Goal: Task Accomplishment & Management: Use online tool/utility

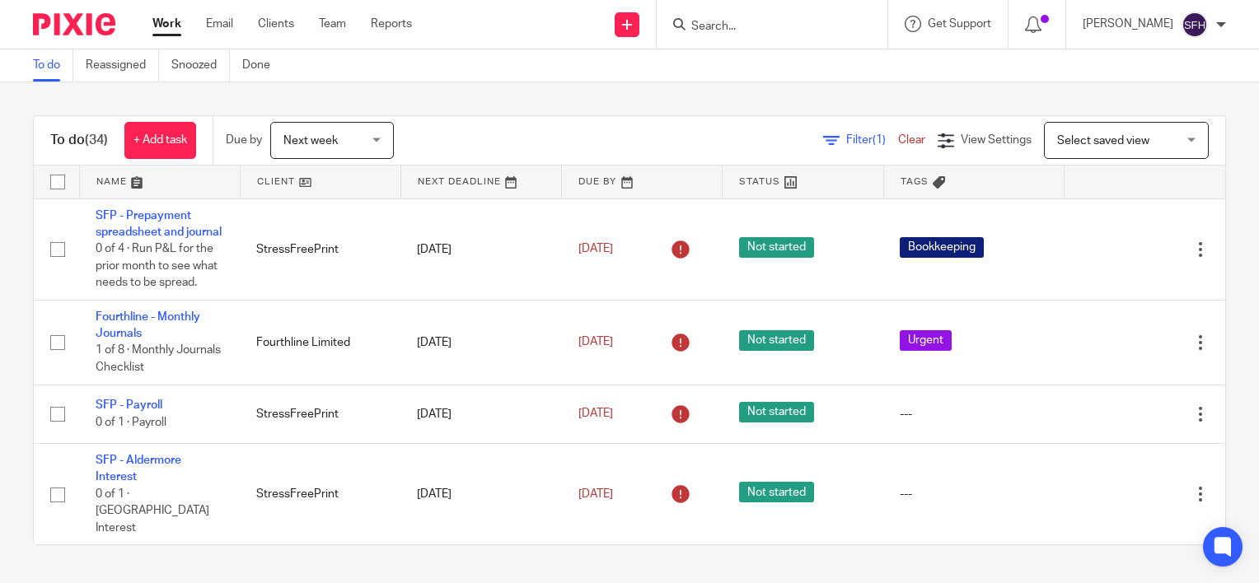
click at [327, 184] on link at bounding box center [321, 182] width 160 height 33
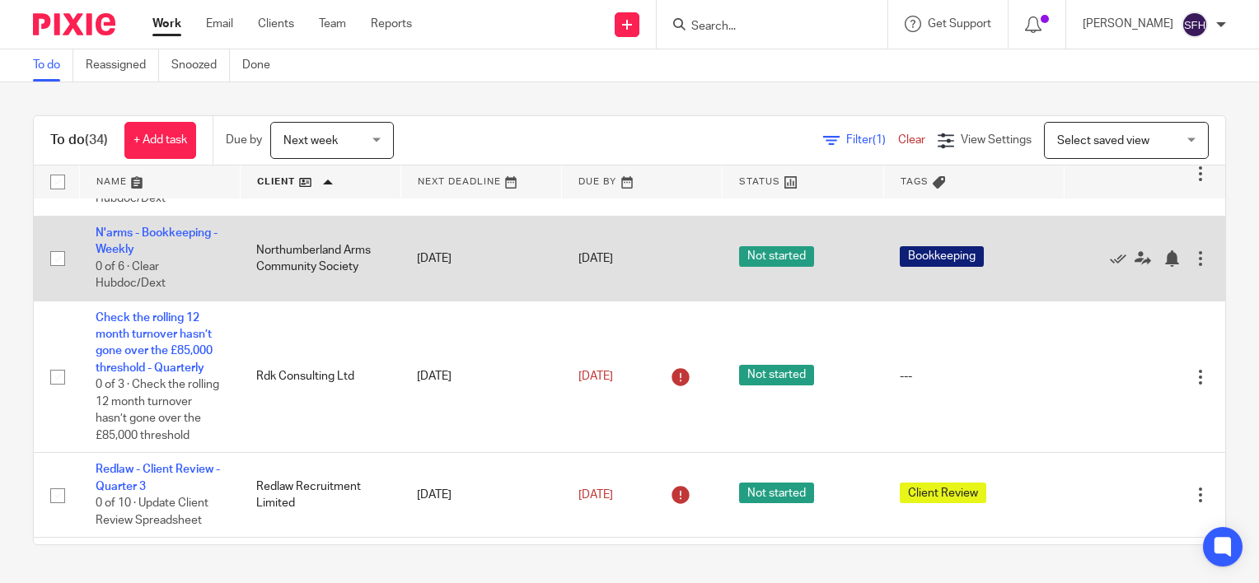
scroll to position [1236, 0]
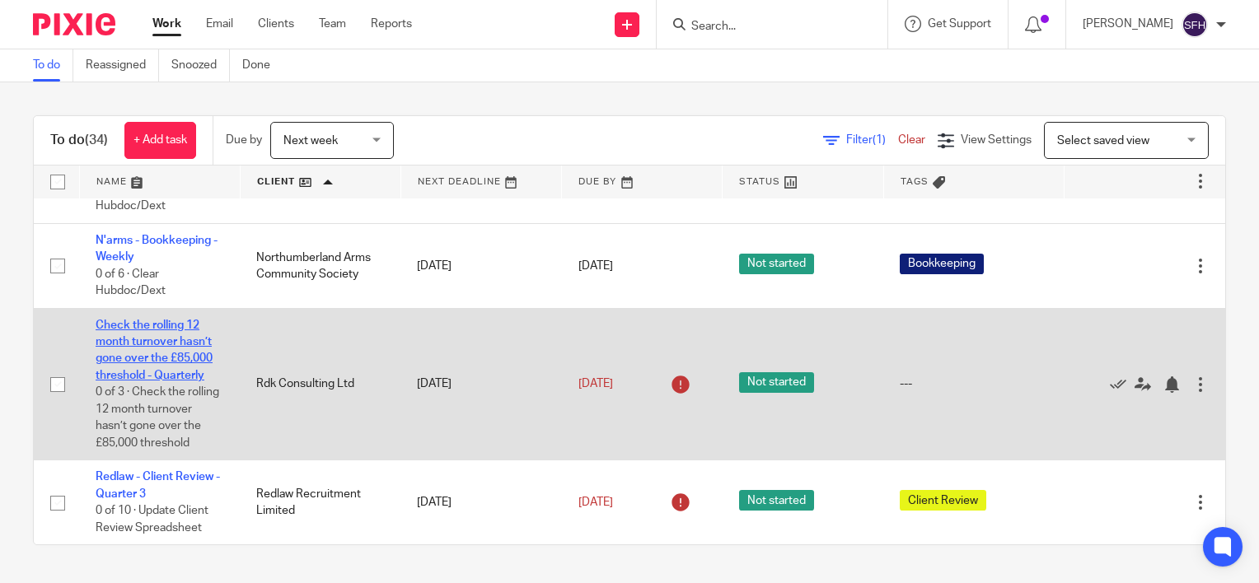
click at [192, 382] on link "Check the rolling 12 month turnover hasn’t gone over the £85,000 threshold - Qu…" at bounding box center [154, 351] width 117 height 62
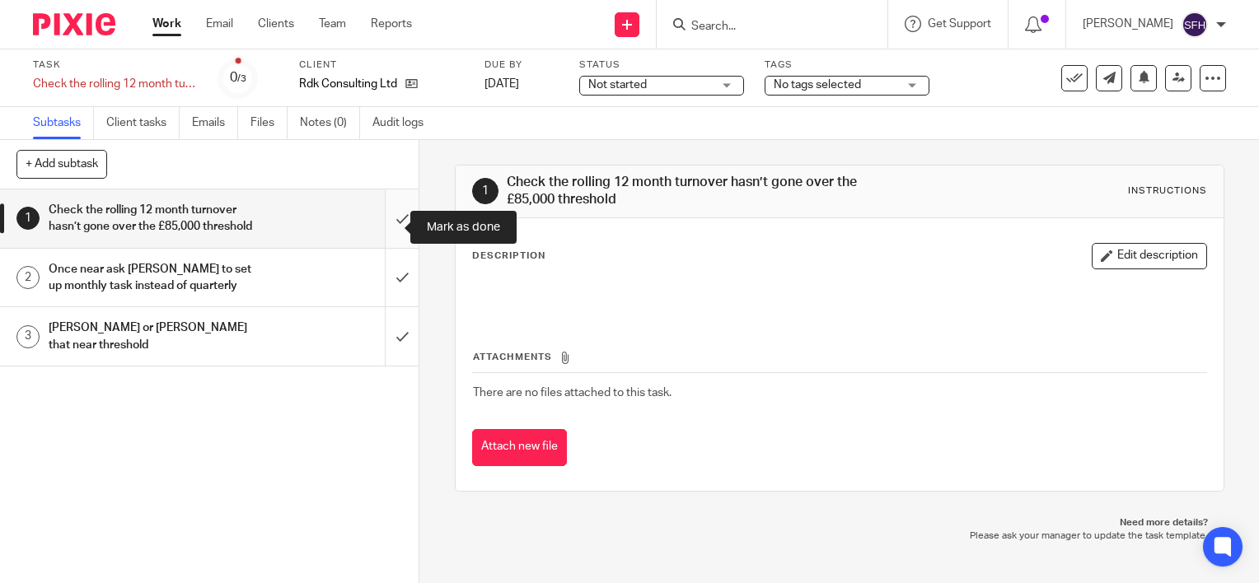
click at [385, 232] on input "submit" at bounding box center [209, 219] width 419 height 59
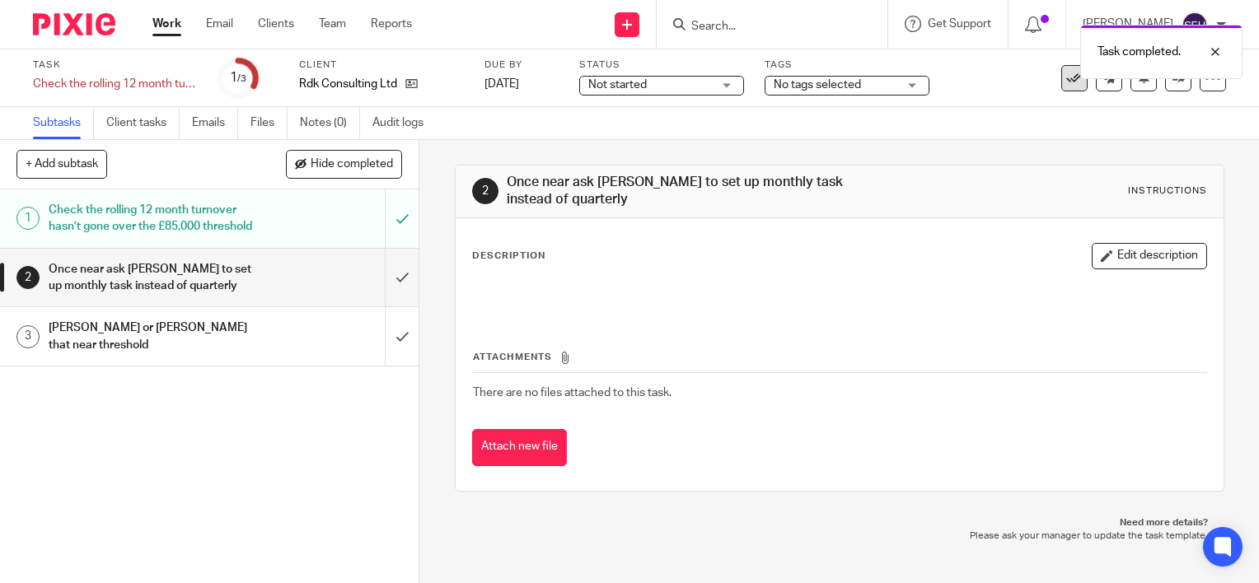
click at [1070, 81] on icon at bounding box center [1074, 78] width 16 height 16
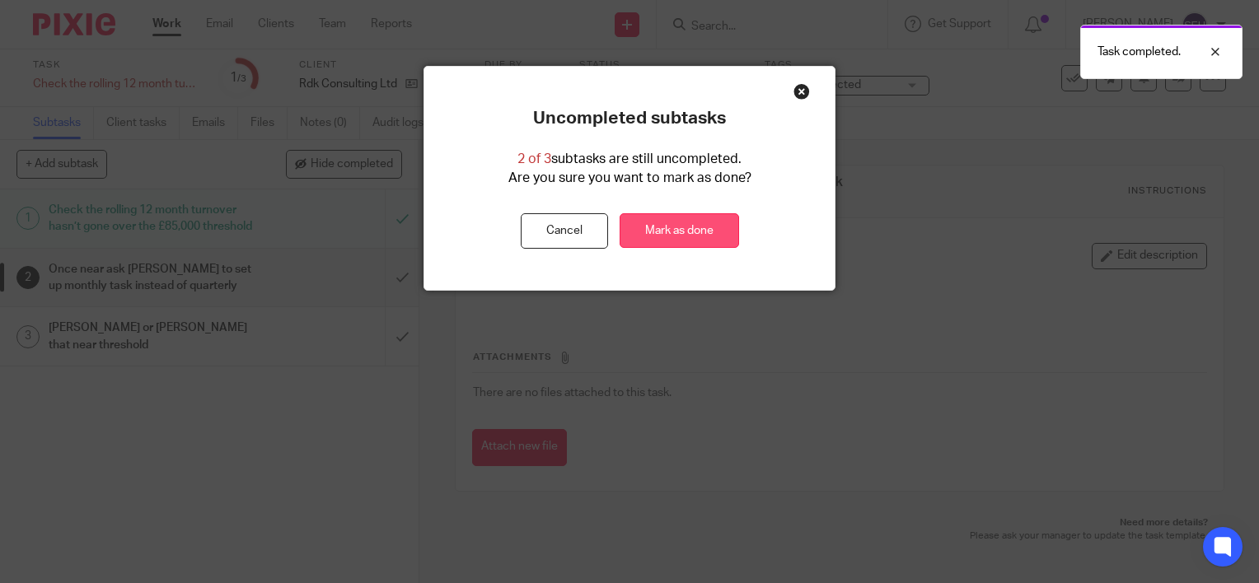
click at [691, 228] on link "Mark as done" at bounding box center [679, 230] width 119 height 35
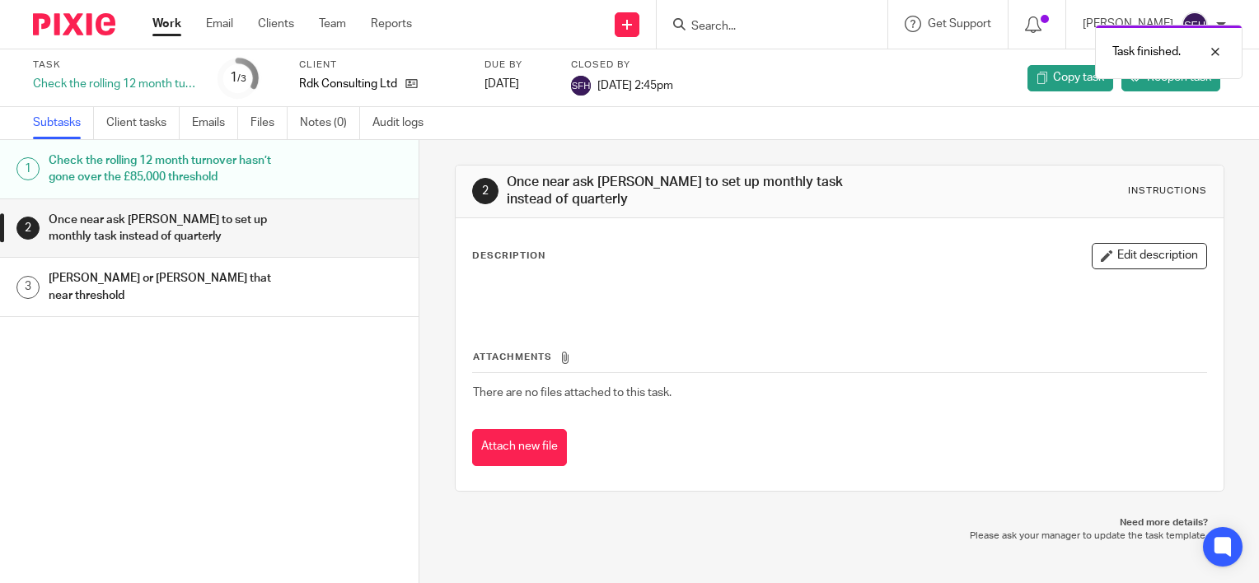
click at [175, 30] on link "Work" at bounding box center [166, 24] width 29 height 16
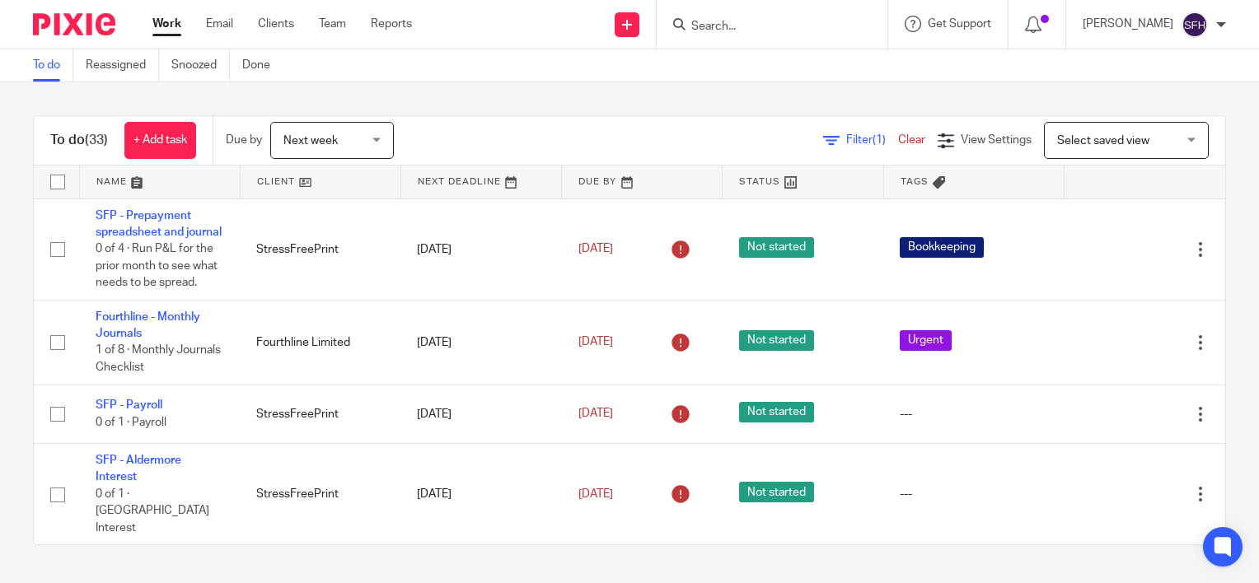
click at [353, 167] on link at bounding box center [321, 182] width 160 height 33
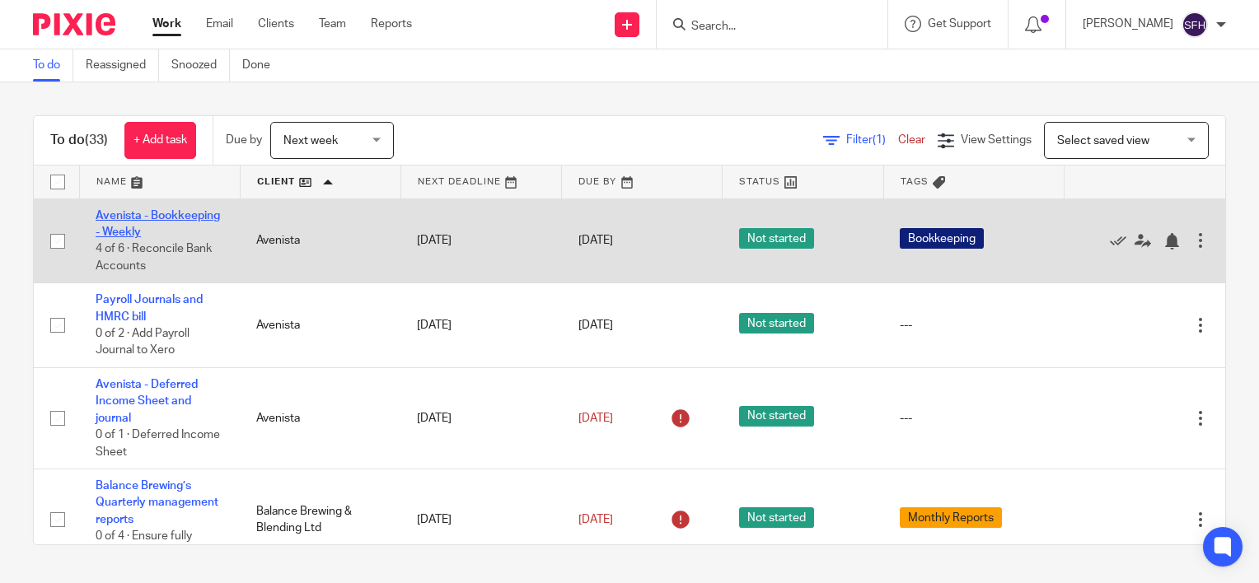
click at [163, 237] on link "Avenista - Bookkeeping - Weekly" at bounding box center [158, 224] width 124 height 28
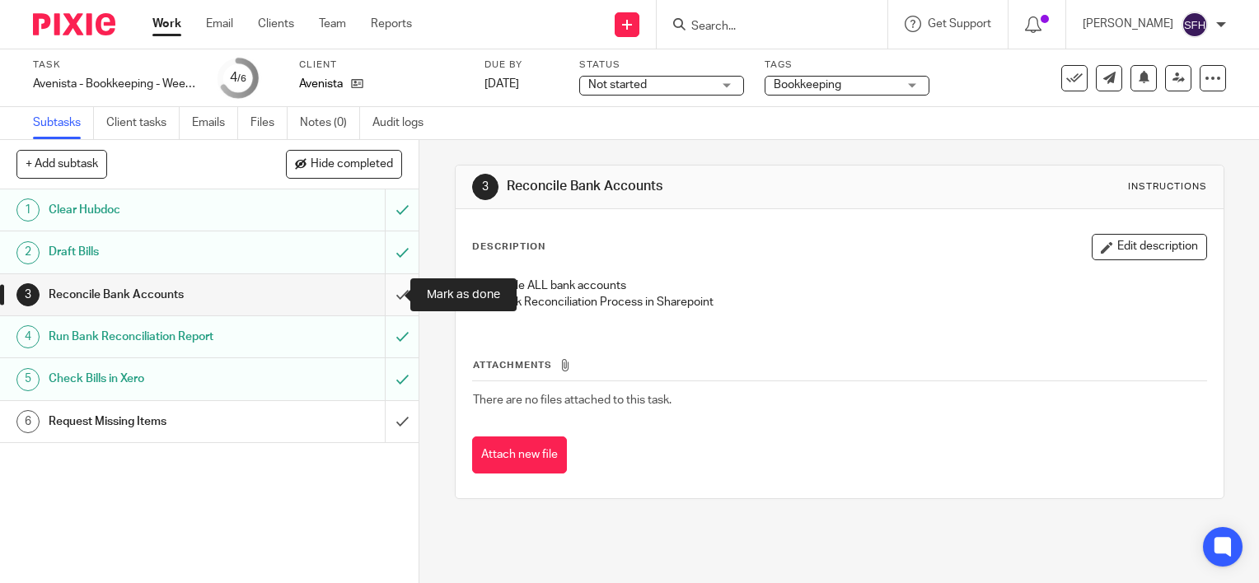
click at [387, 297] on input "submit" at bounding box center [209, 294] width 419 height 41
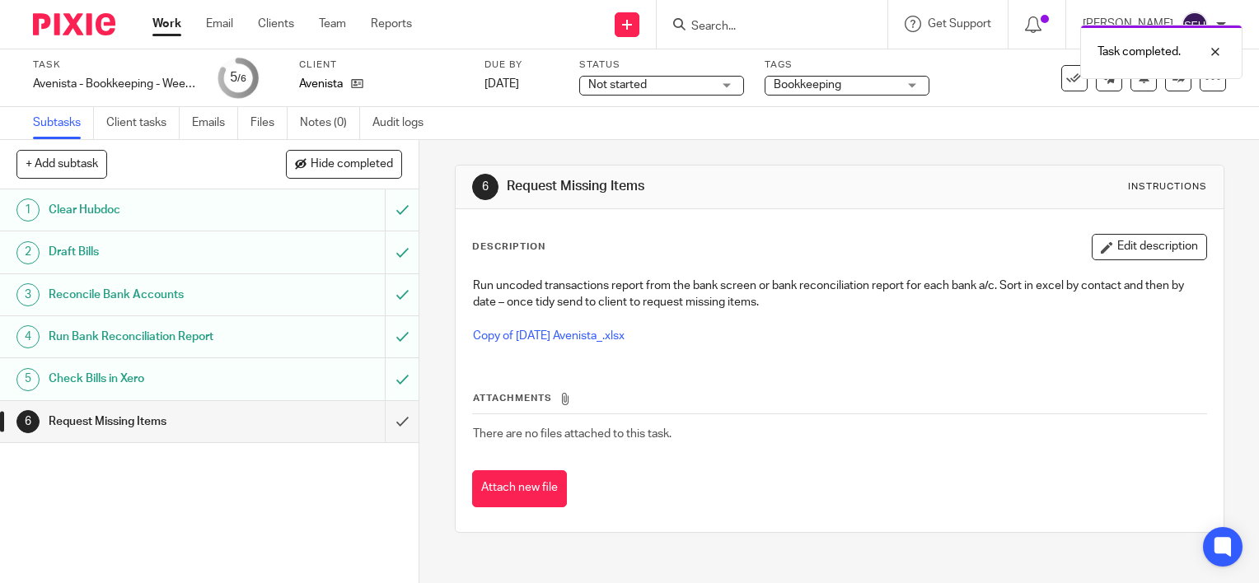
click at [165, 28] on link "Work" at bounding box center [166, 24] width 29 height 16
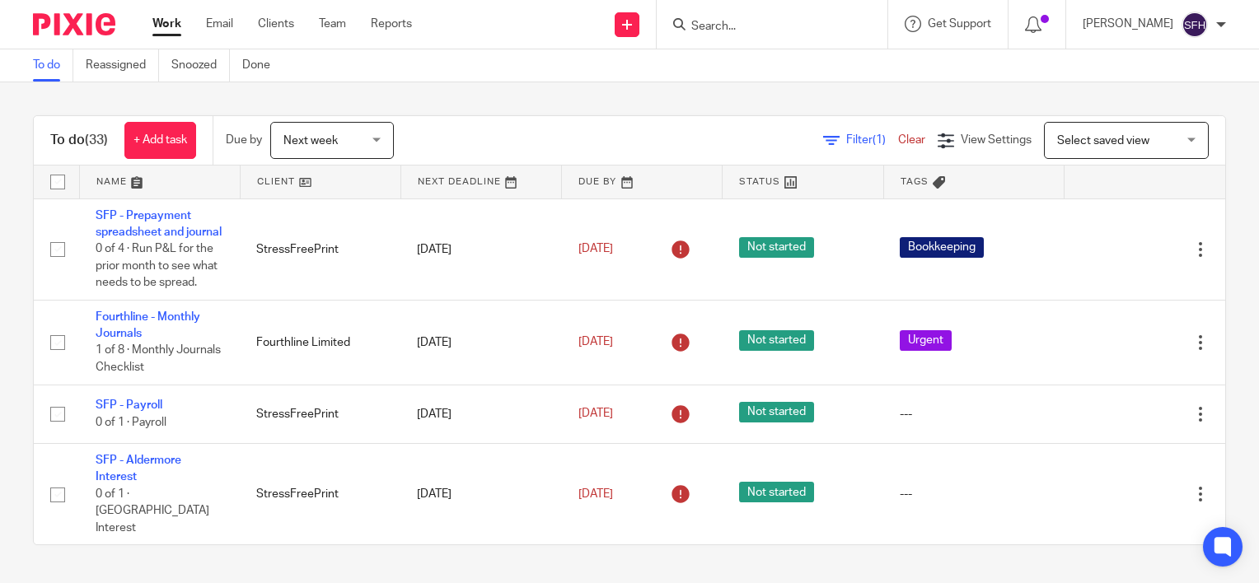
click at [369, 182] on link at bounding box center [321, 182] width 160 height 33
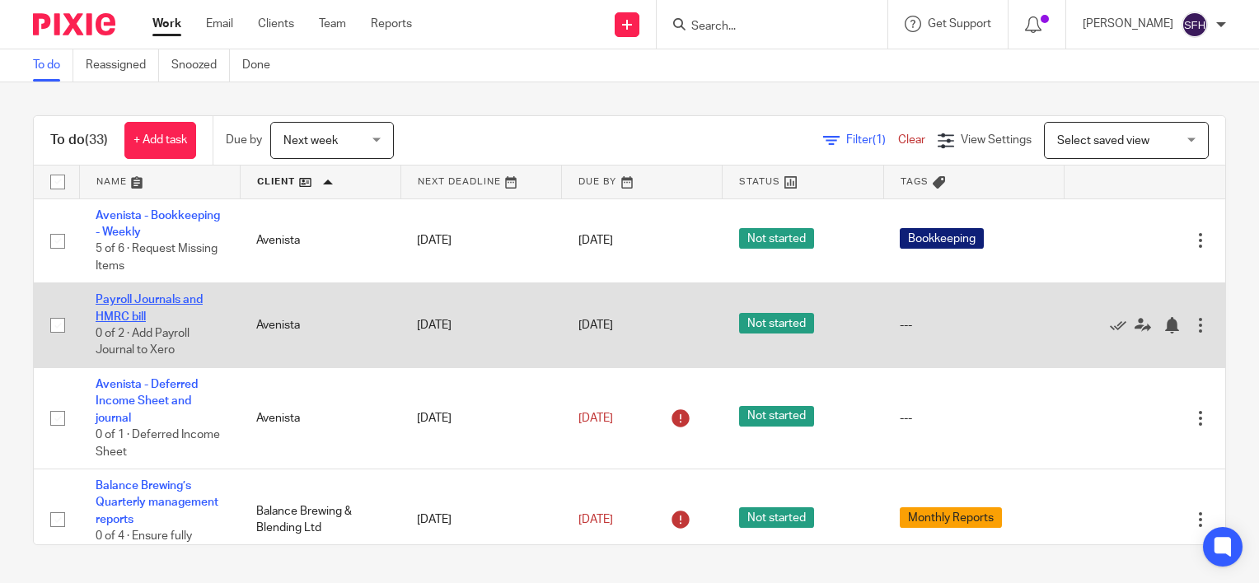
click at [191, 294] on link "Payroll Journals and HMRC bill" at bounding box center [149, 308] width 107 height 28
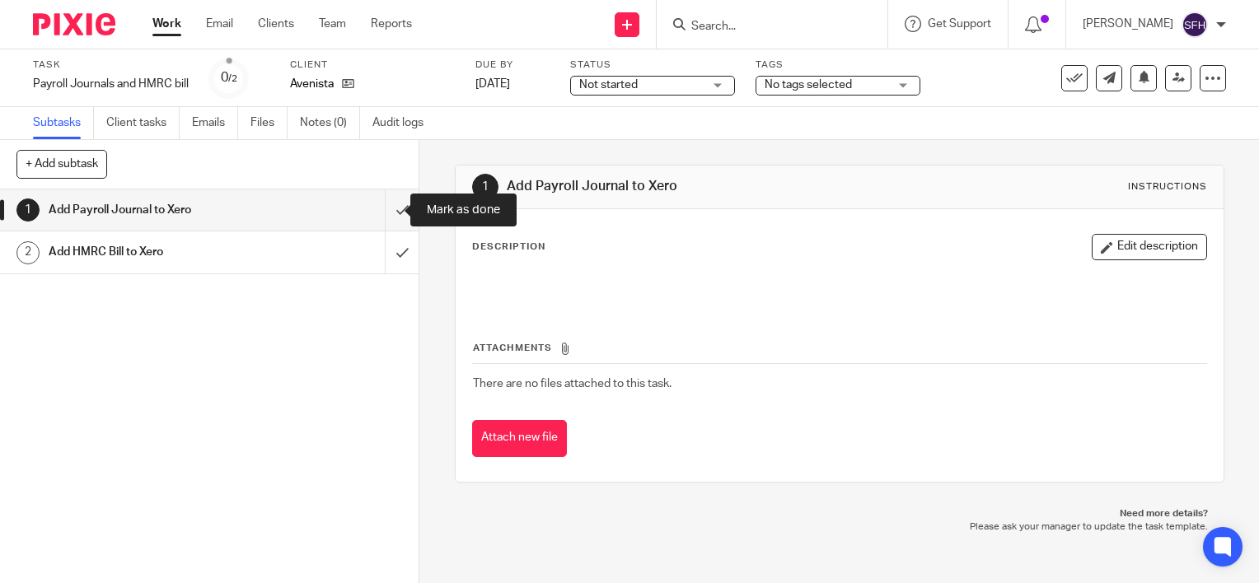
click at [391, 213] on input "submit" at bounding box center [209, 210] width 419 height 41
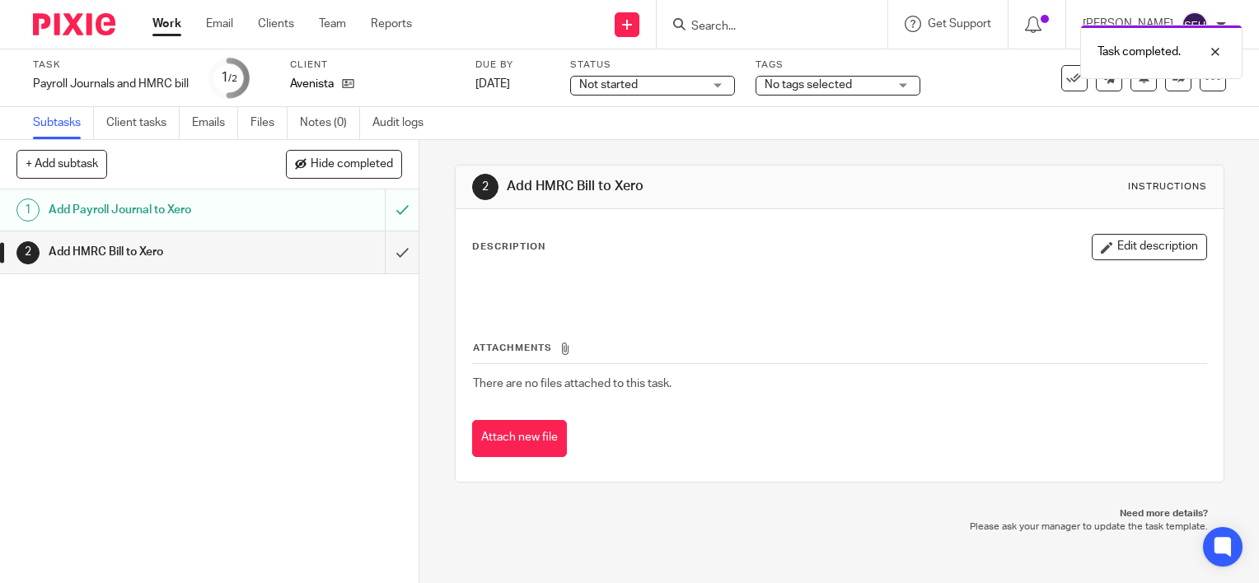
click at [393, 255] on input "submit" at bounding box center [209, 252] width 419 height 41
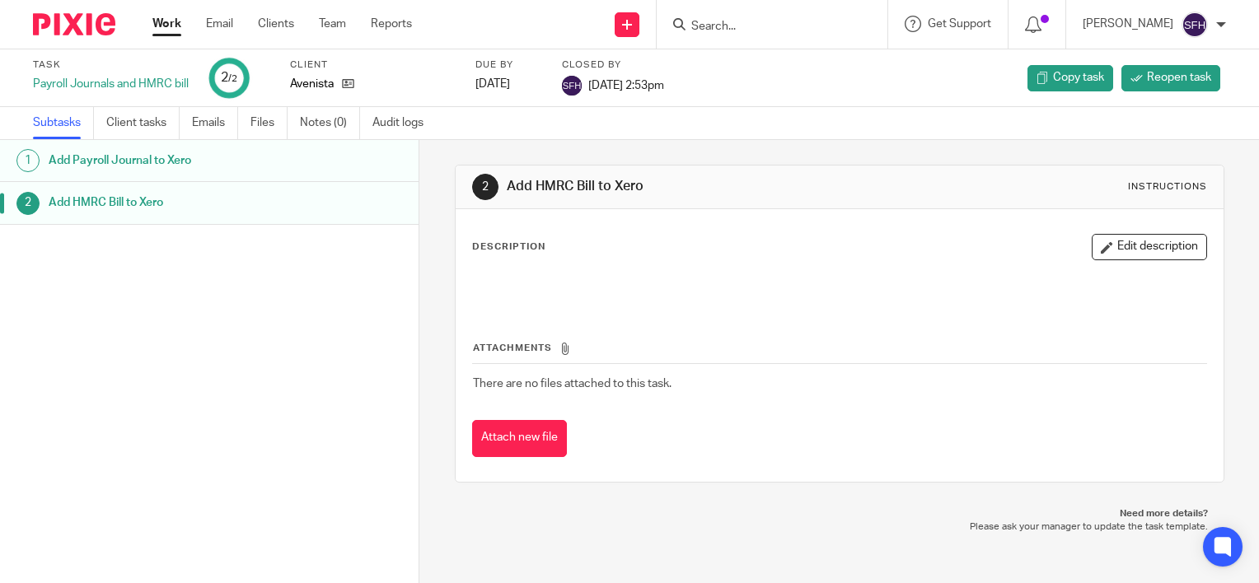
click at [157, 21] on link "Work" at bounding box center [166, 24] width 29 height 16
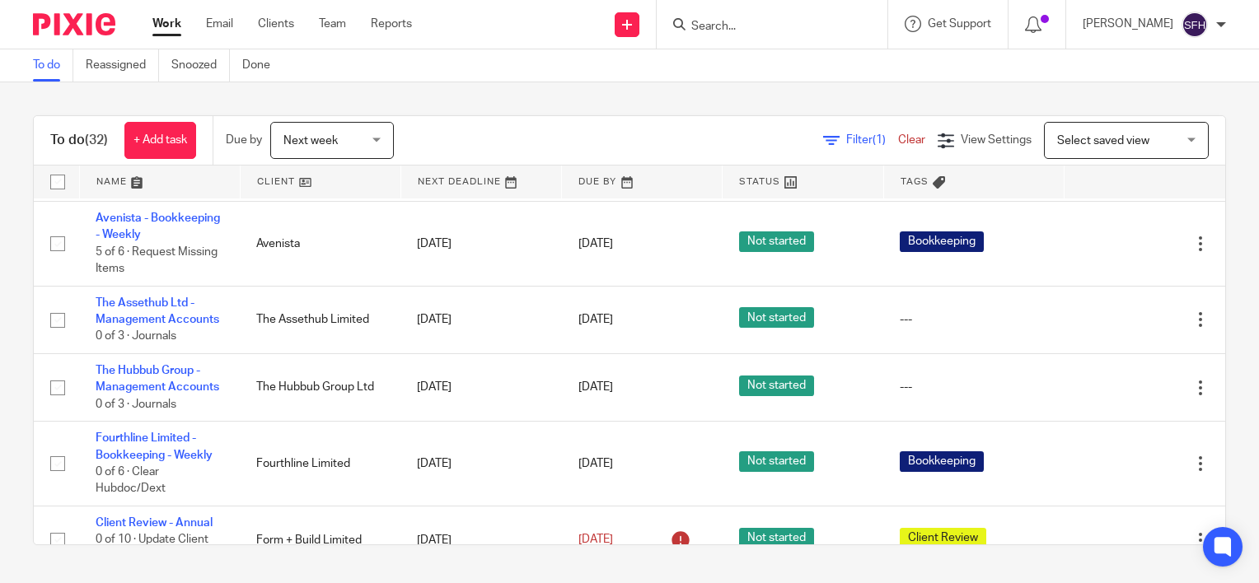
scroll to position [2324, 0]
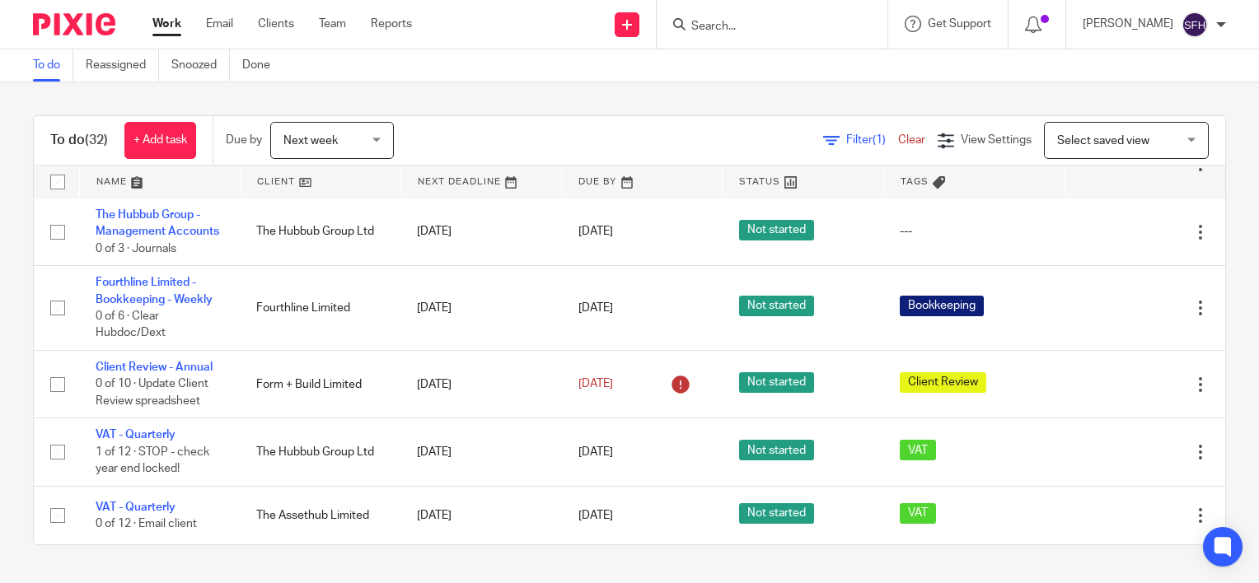
click at [330, 178] on link at bounding box center [321, 182] width 160 height 33
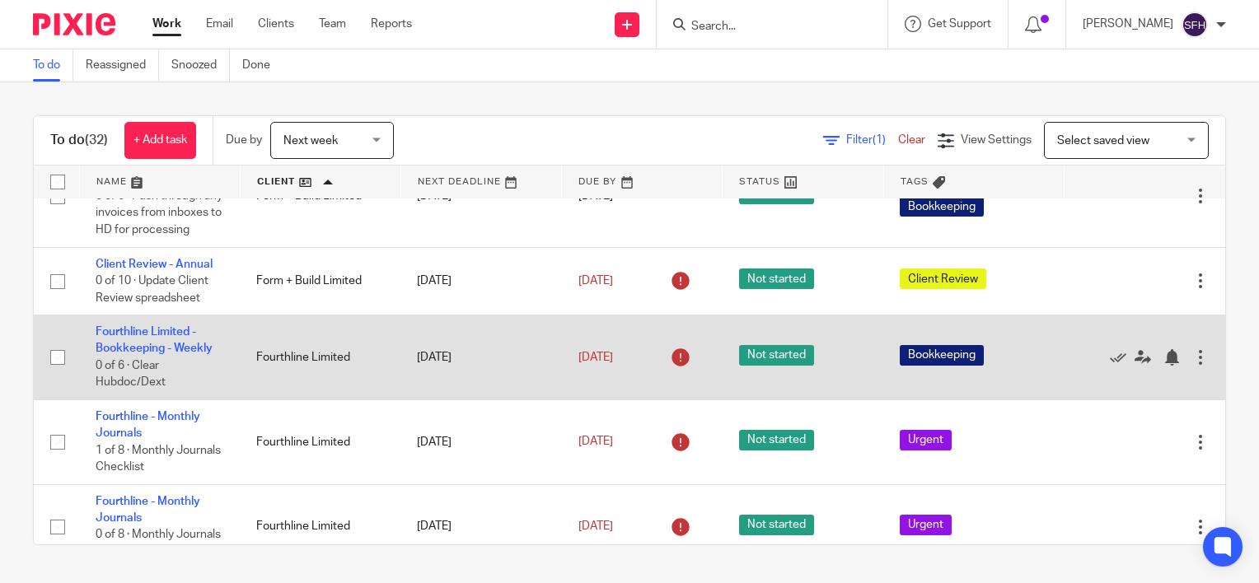
scroll to position [742, 0]
